Goal: Communication & Community: Connect with others

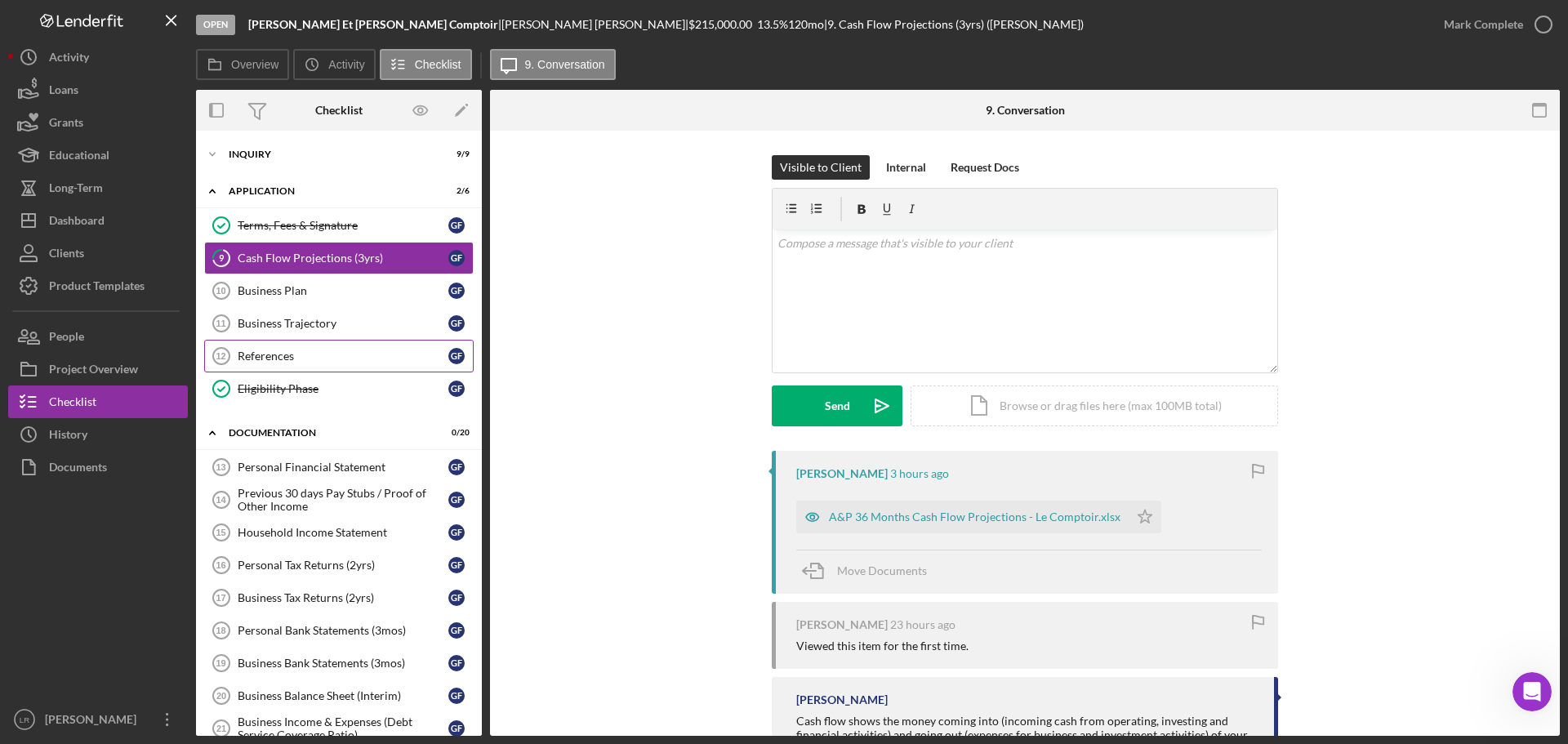
scroll to position [124, 0]
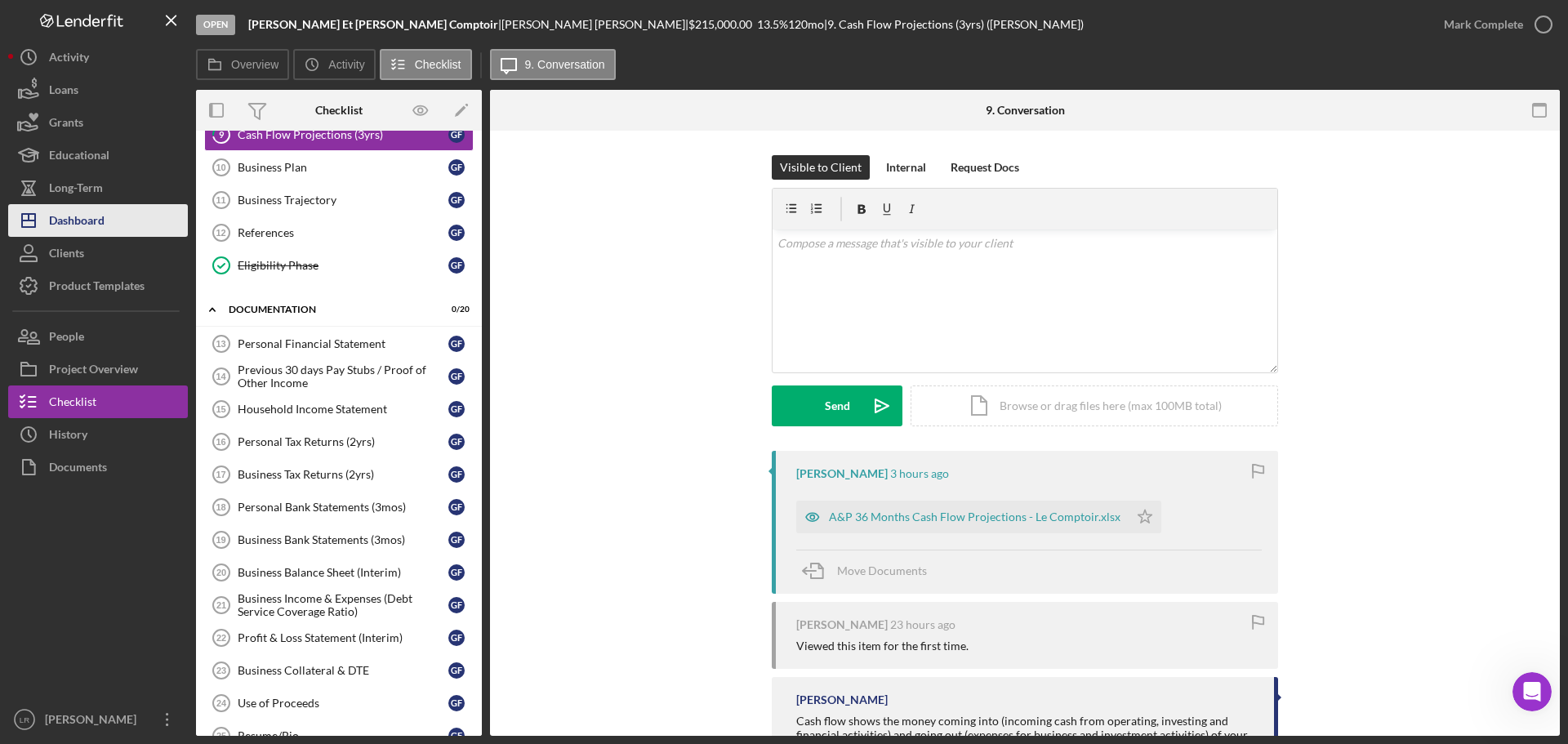
click at [93, 215] on div "Dashboard" at bounding box center [76, 223] width 55 height 37
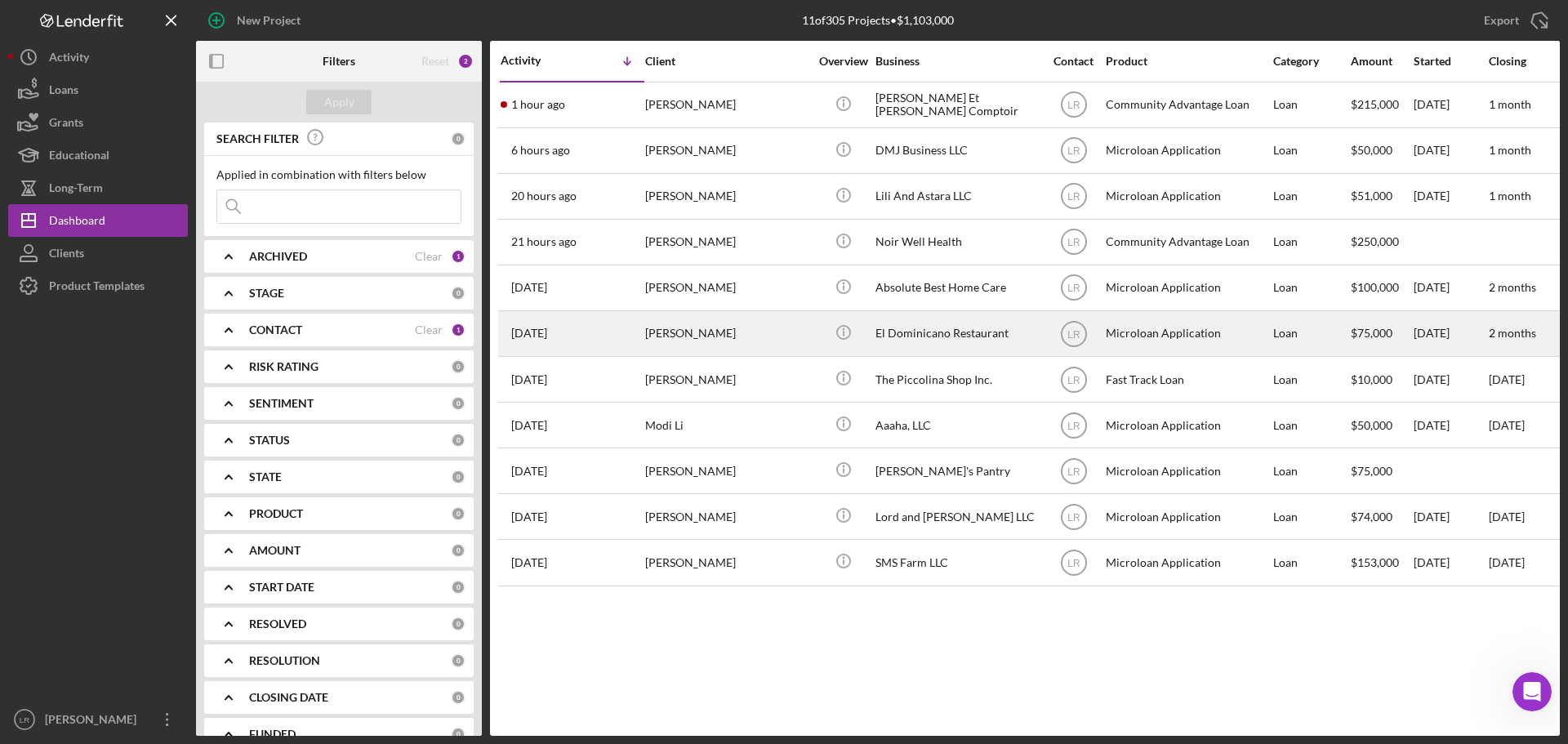
click at [751, 338] on div "[PERSON_NAME]" at bounding box center [727, 333] width 163 height 44
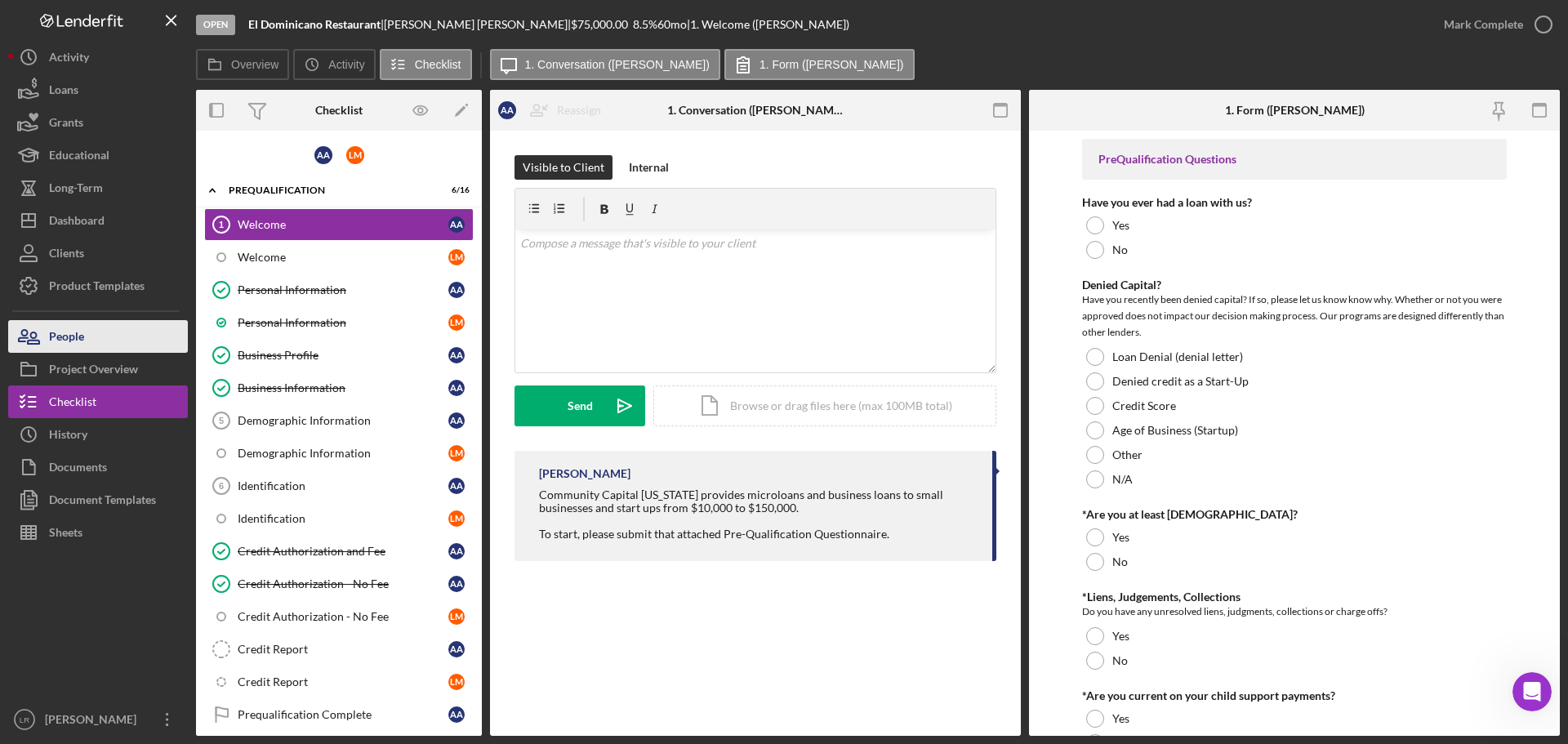
click at [116, 331] on button "People" at bounding box center [98, 337] width 180 height 33
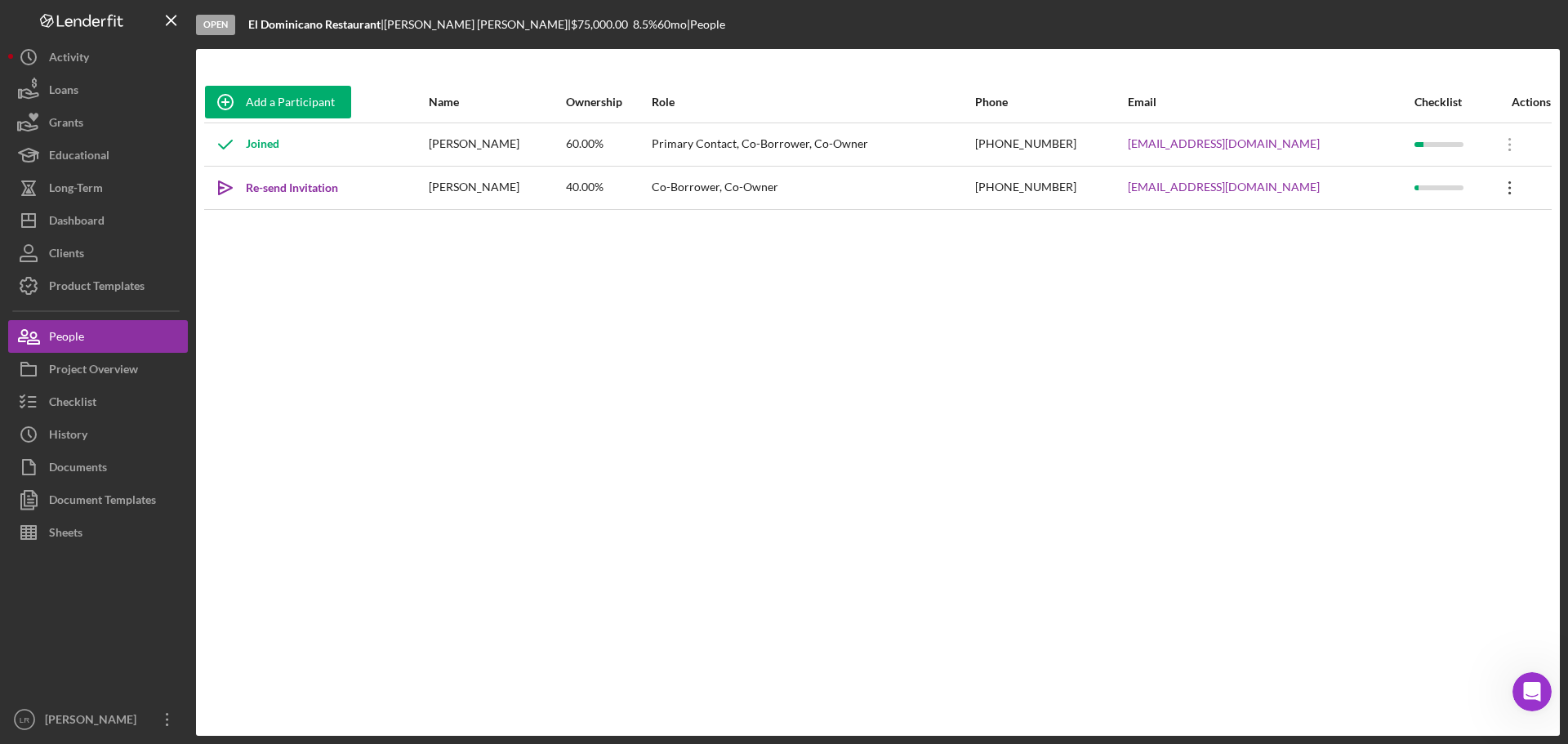
click at [1507, 185] on icon "Icon/Overflow" at bounding box center [1510, 188] width 41 height 41
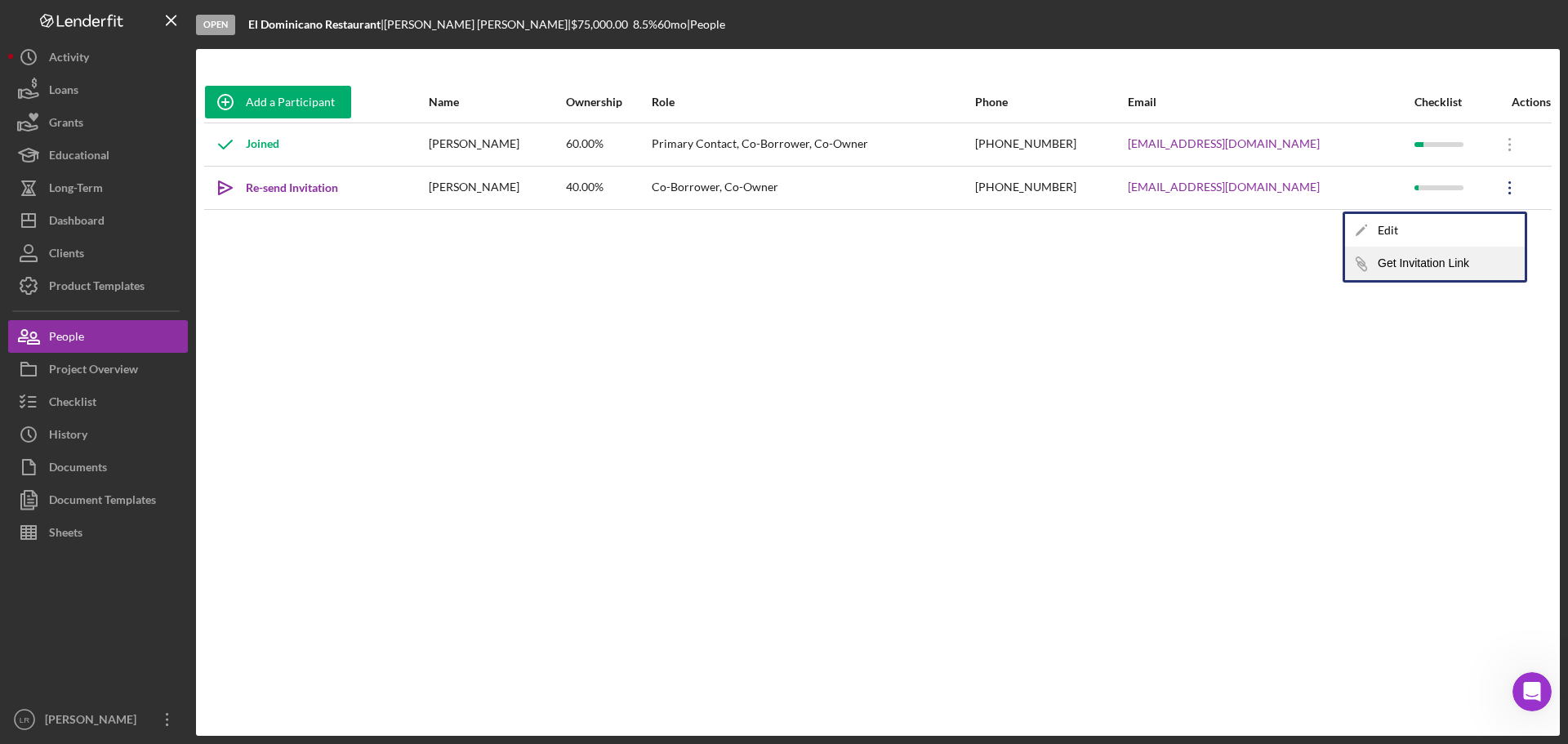
click at [1448, 253] on button "Icon/Link Get Invitation Link" at bounding box center [1434, 264] width 180 height 33
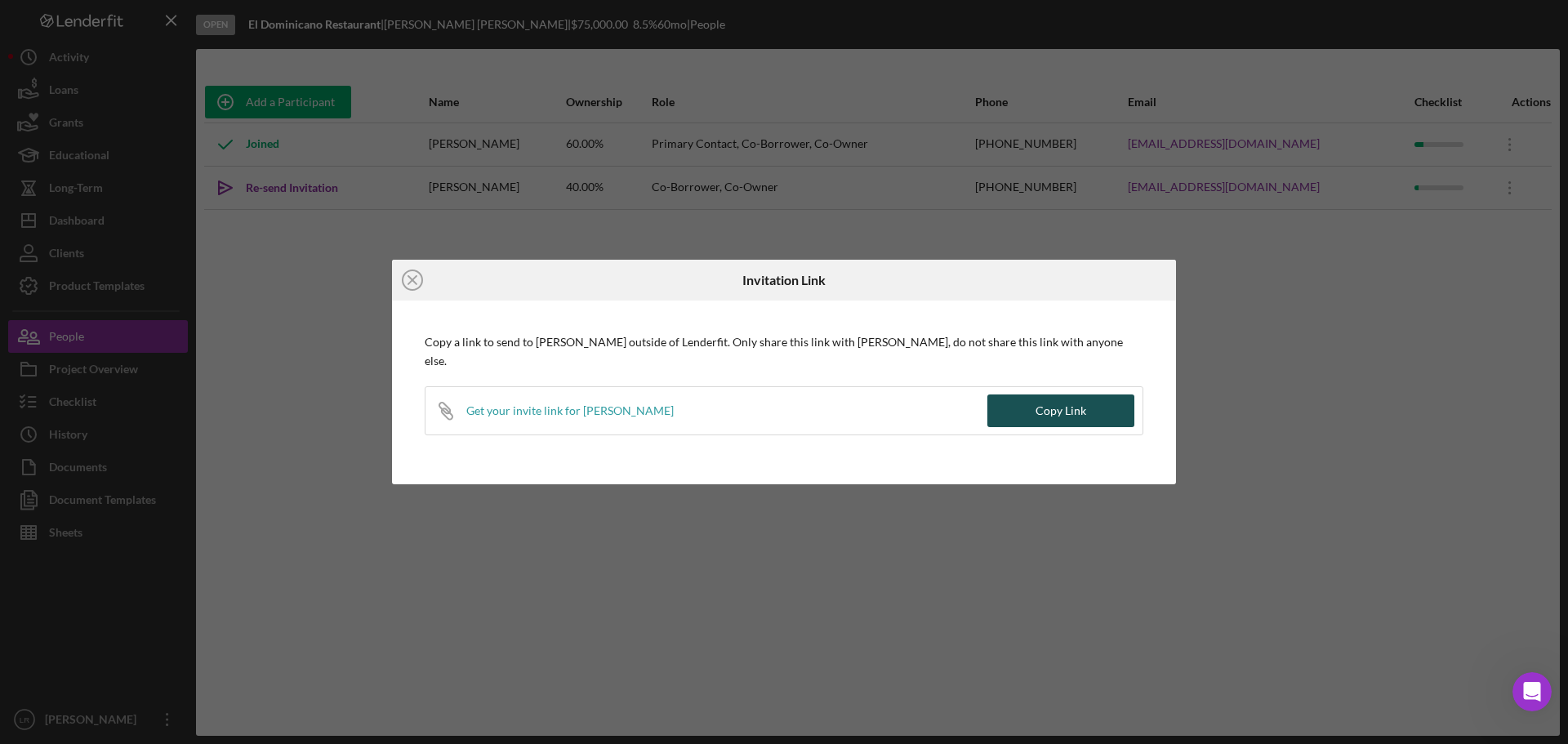
click at [1079, 409] on div "Copy Link" at bounding box center [1060, 411] width 50 height 33
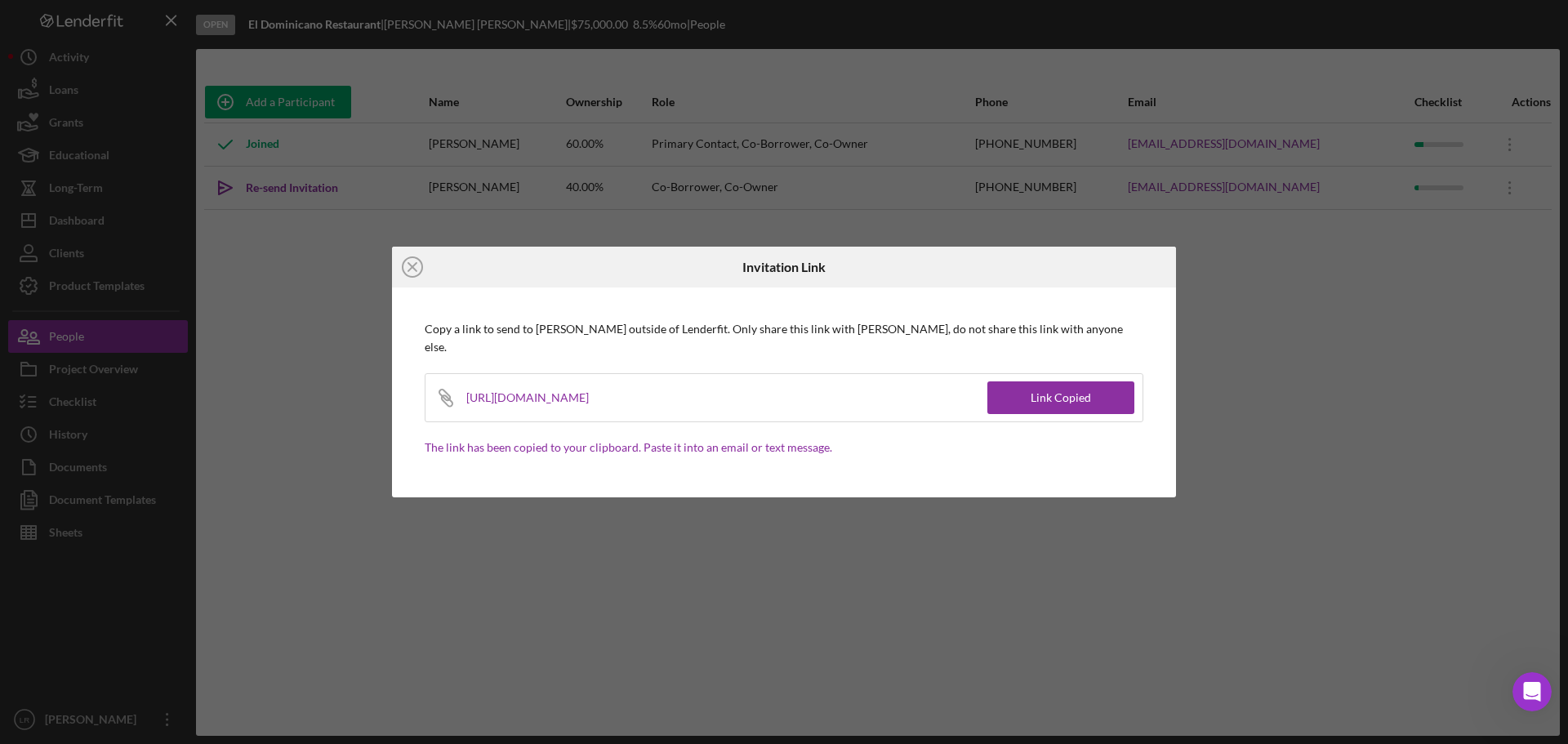
click at [411, 271] on line at bounding box center [412, 267] width 8 height 8
